Goal: Navigation & Orientation: Find specific page/section

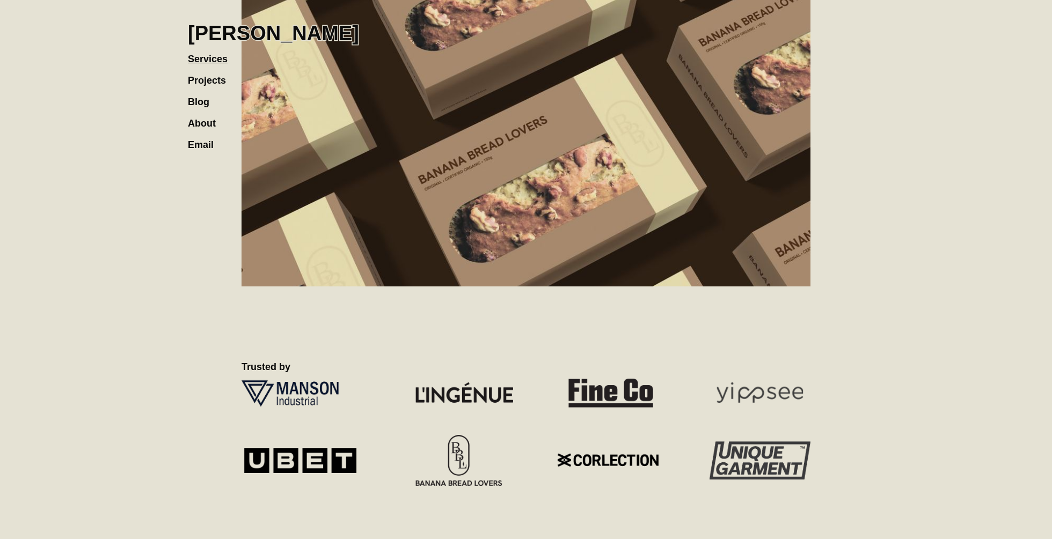
scroll to position [941, 0]
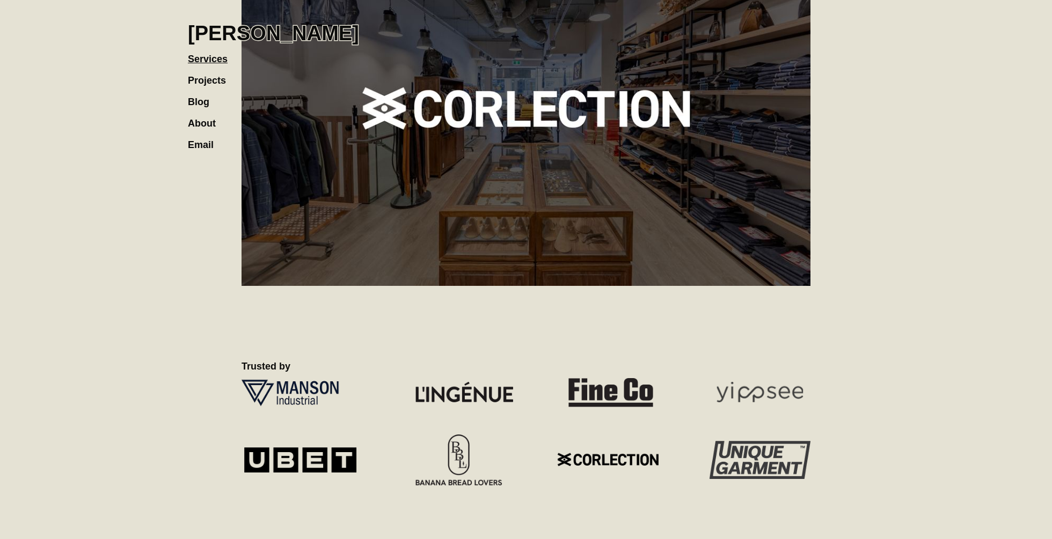
click at [196, 78] on link "Projects" at bounding box center [212, 74] width 49 height 21
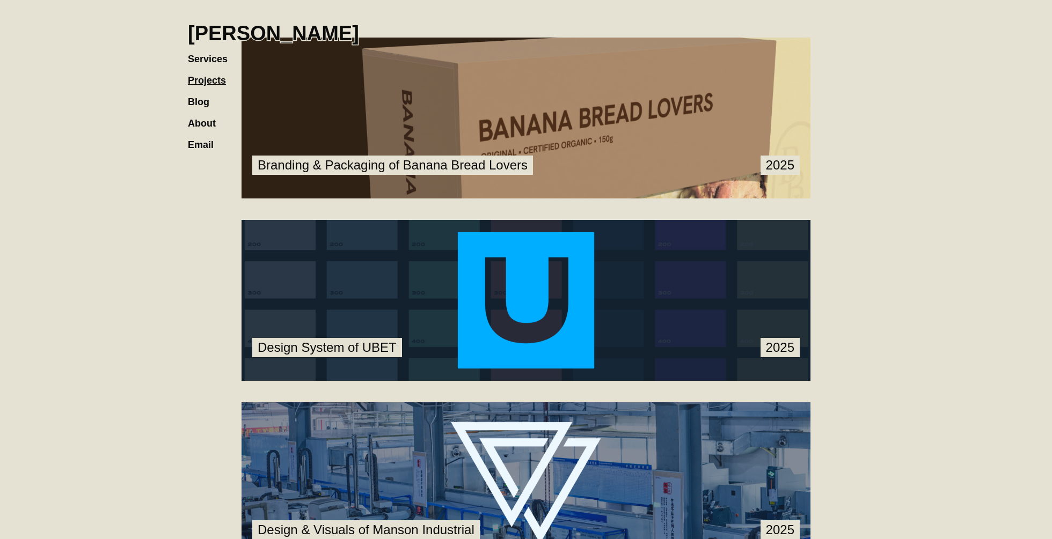
click at [194, 35] on h1 "[PERSON_NAME]" at bounding box center [273, 33] width 171 height 24
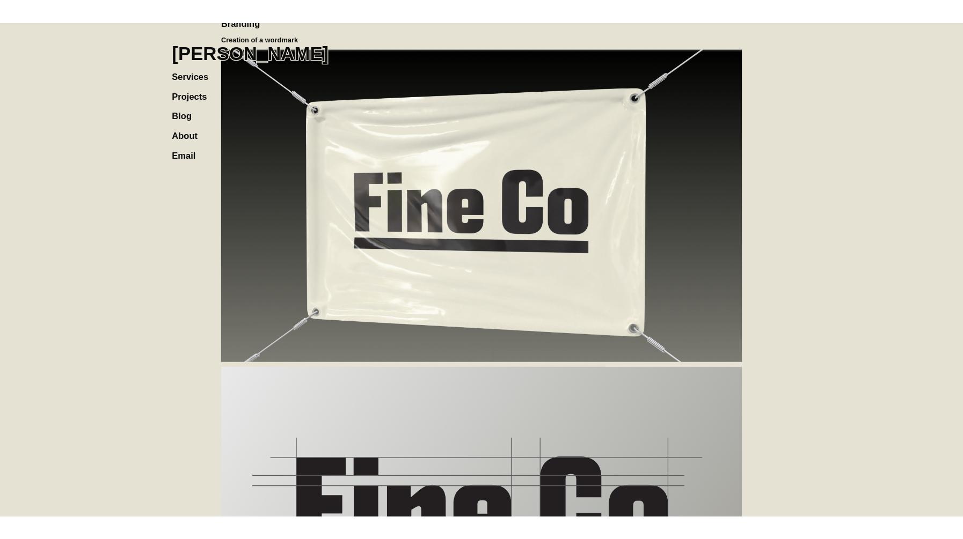
scroll to position [476, 0]
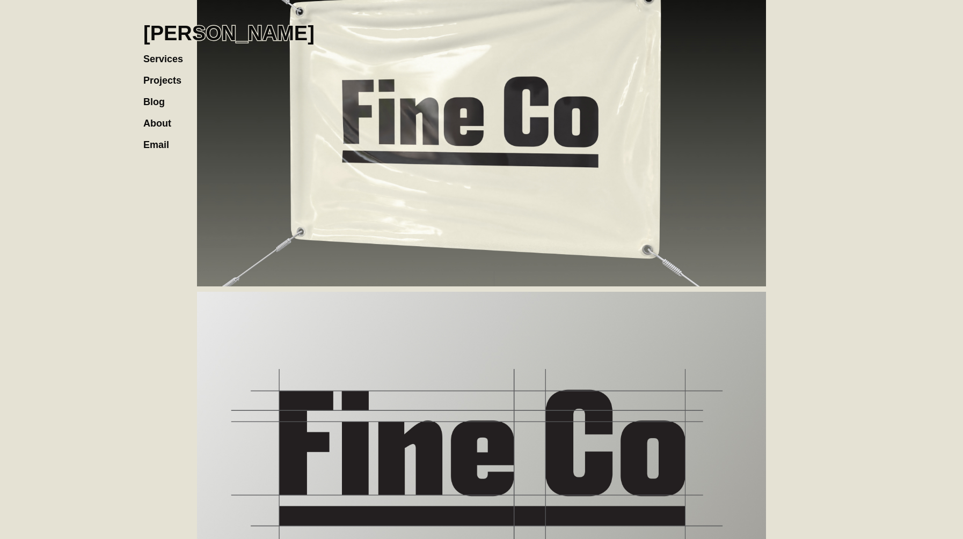
click at [217, 29] on h1 "[PERSON_NAME]" at bounding box center [228, 33] width 171 height 24
